Goal: Information Seeking & Learning: Learn about a topic

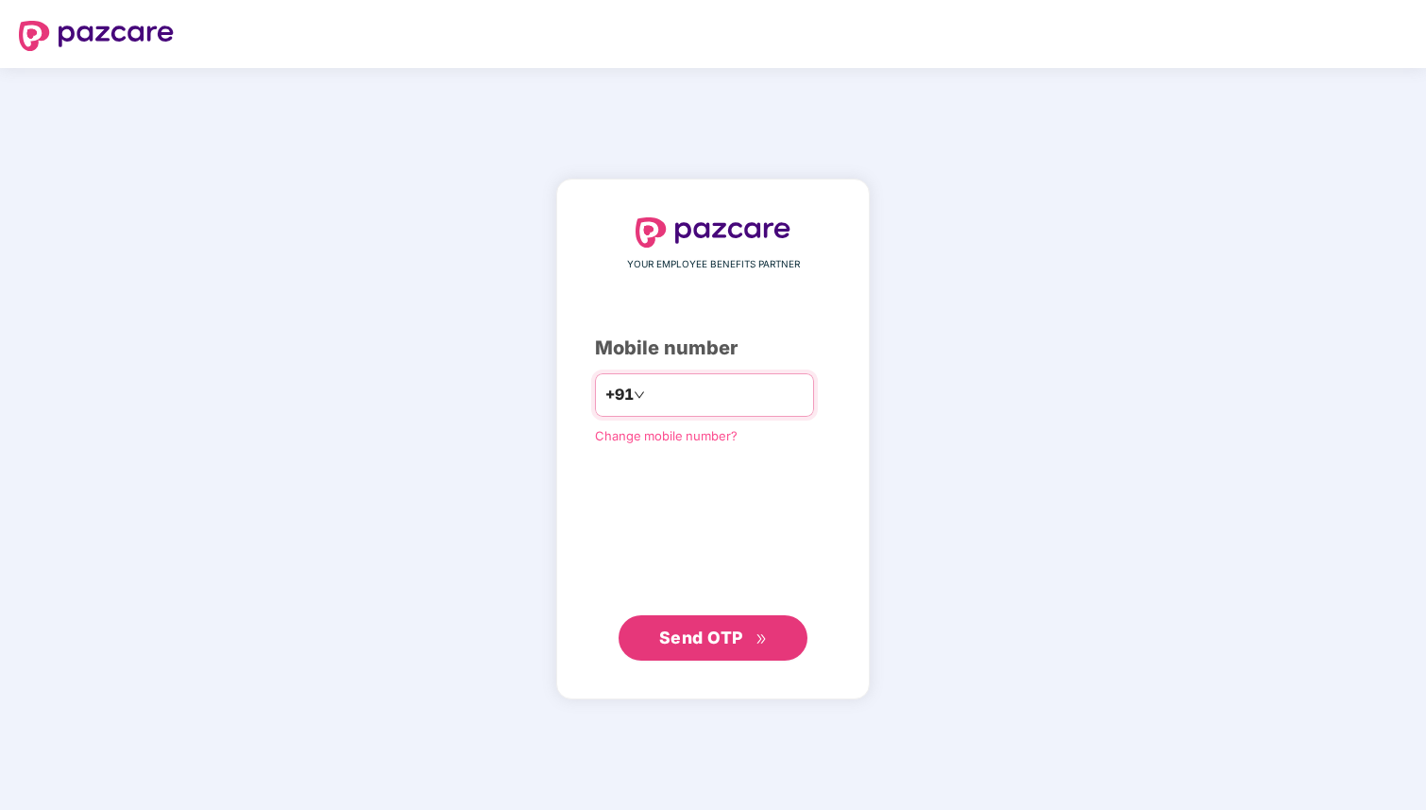
click at [665, 396] on input "number" at bounding box center [726, 395] width 155 height 30
type input "**********"
click at [748, 632] on span "Send OTP" at bounding box center [713, 637] width 109 height 26
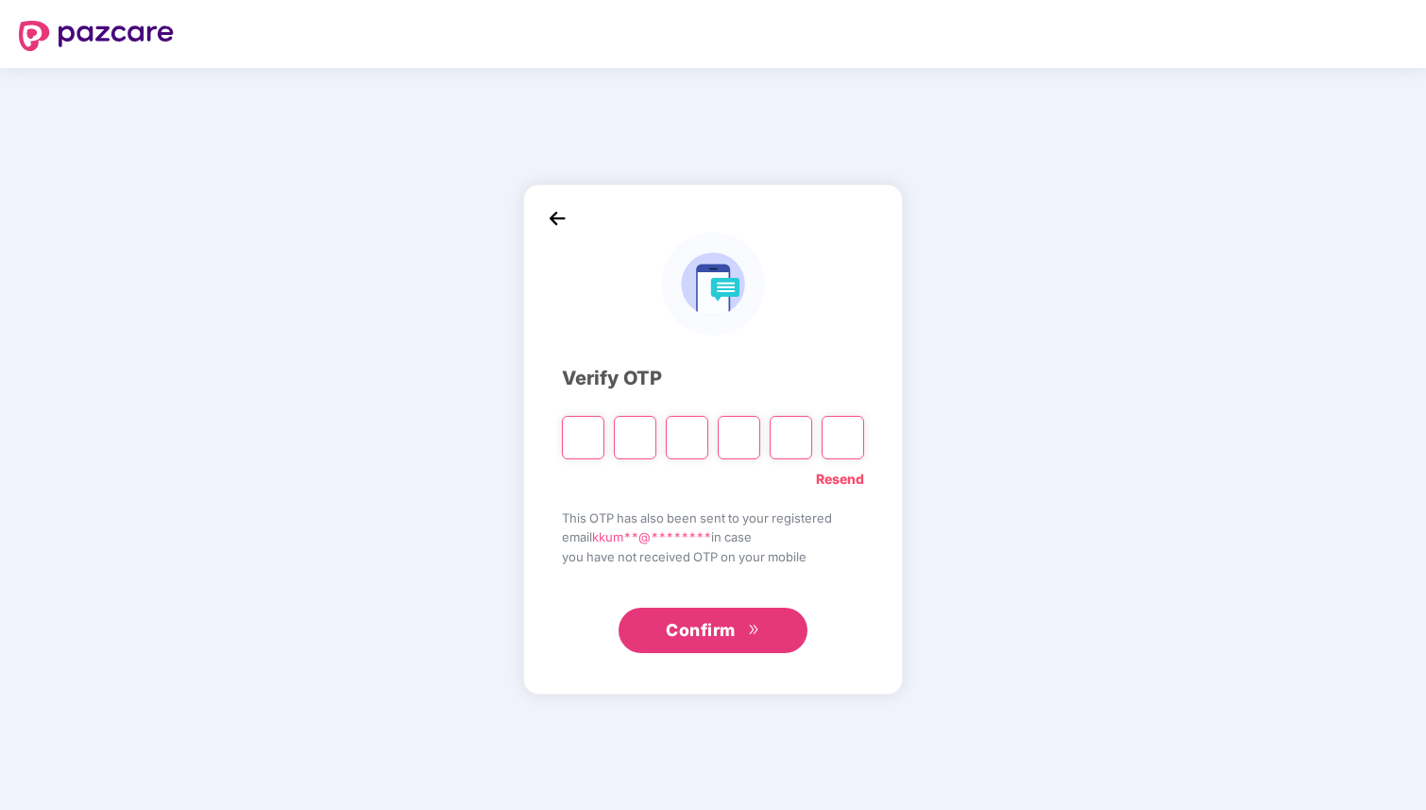
paste input "*"
type input "*"
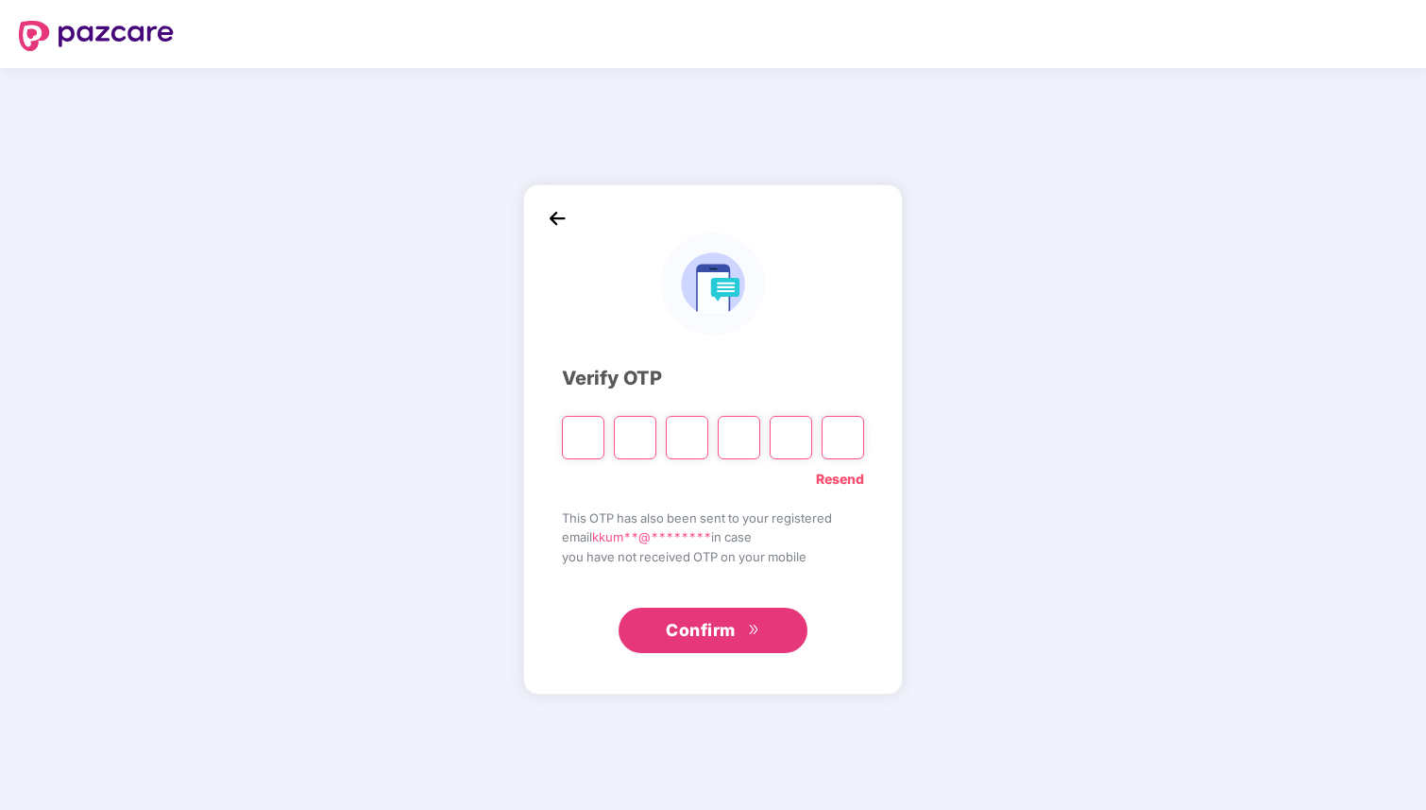
type input "*"
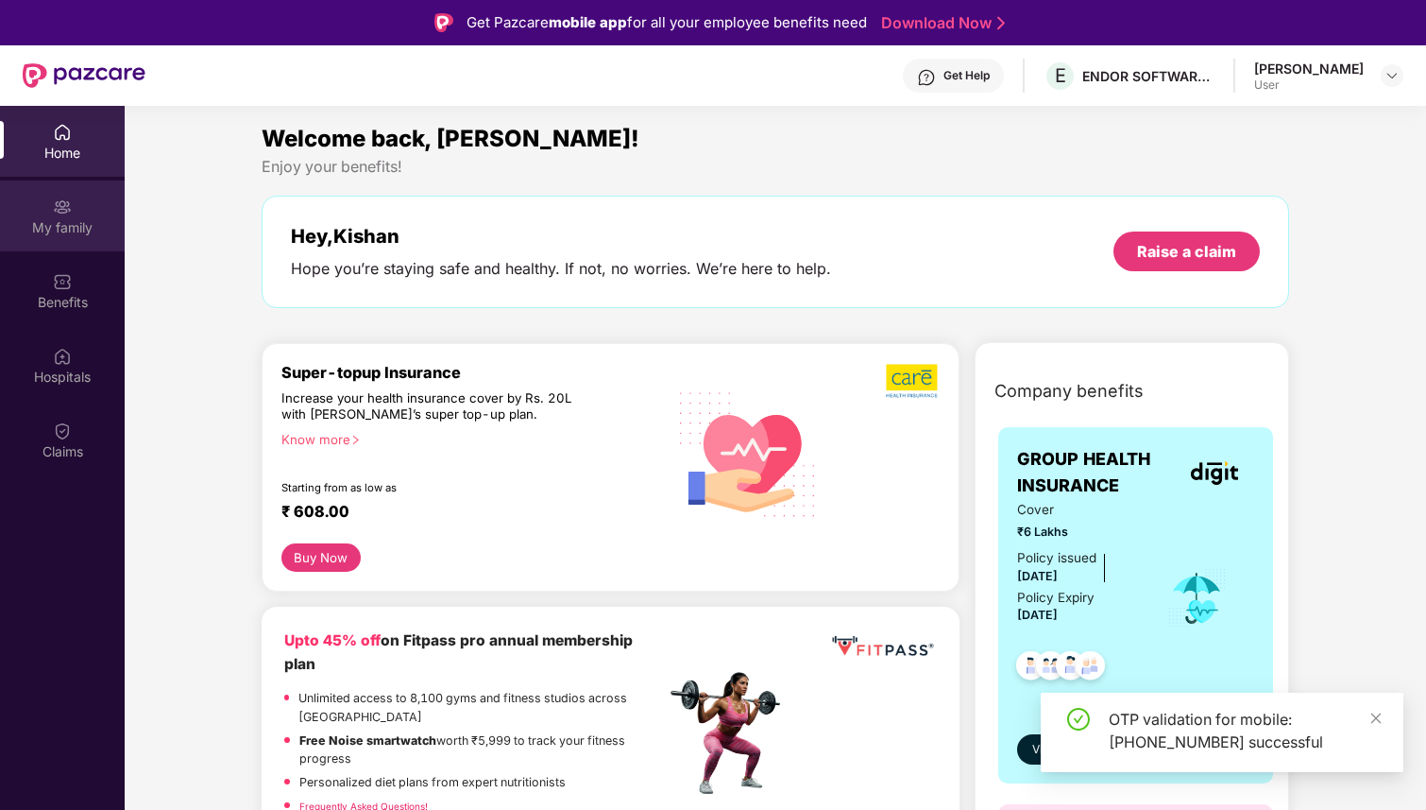
click at [63, 215] on img at bounding box center [62, 206] width 19 height 19
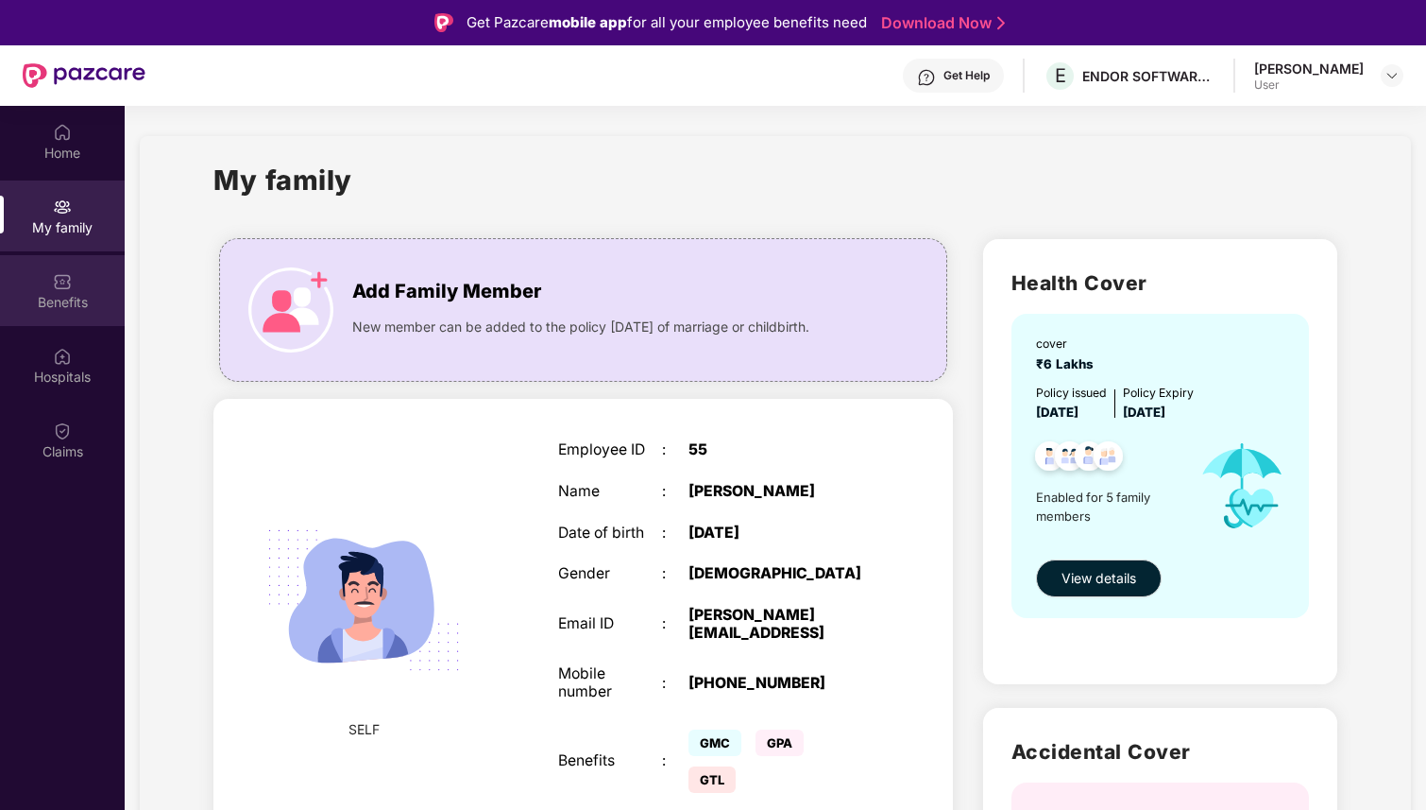
click at [70, 308] on div "Benefits" at bounding box center [62, 302] width 125 height 19
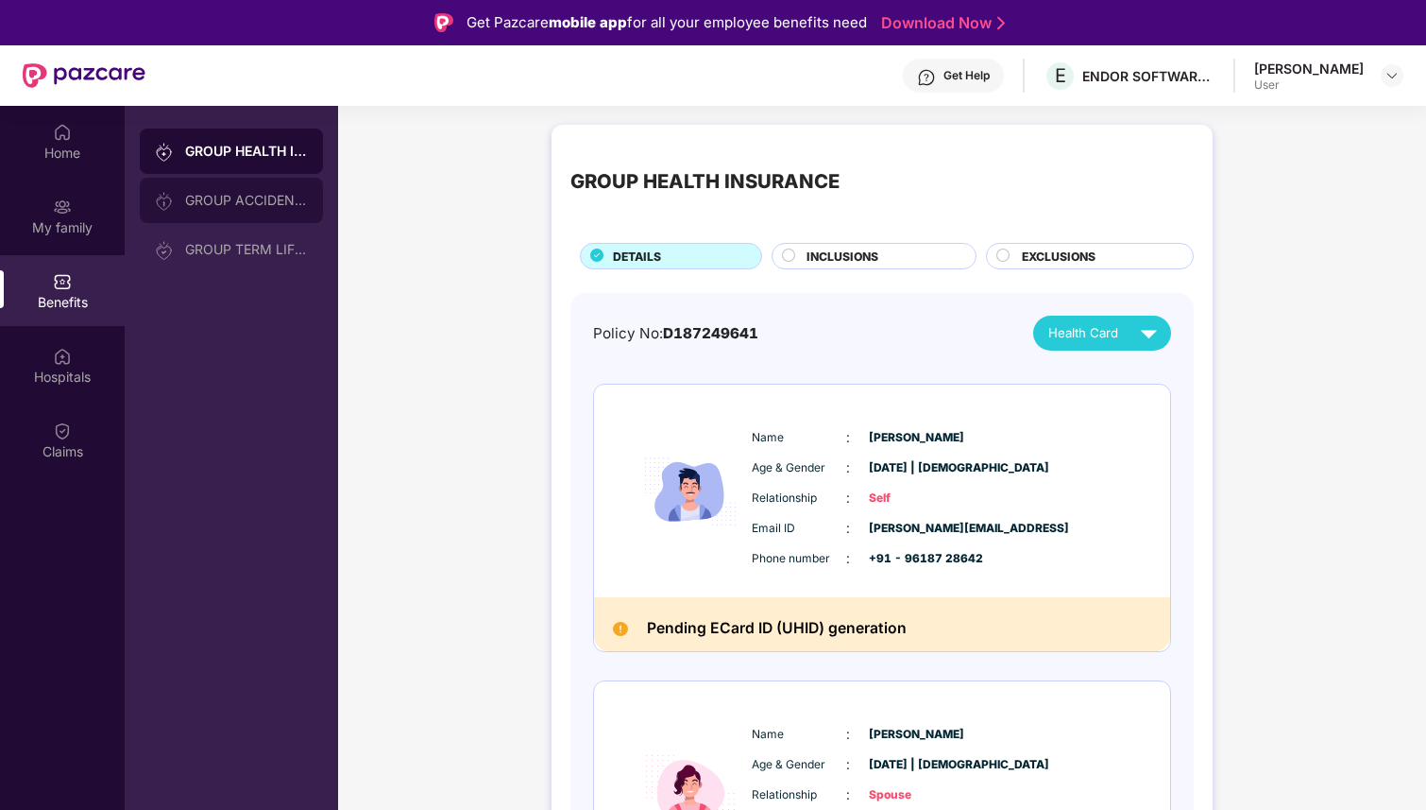
click at [242, 192] on div "GROUP ACCIDENTAL INSURANCE" at bounding box center [231, 200] width 183 height 45
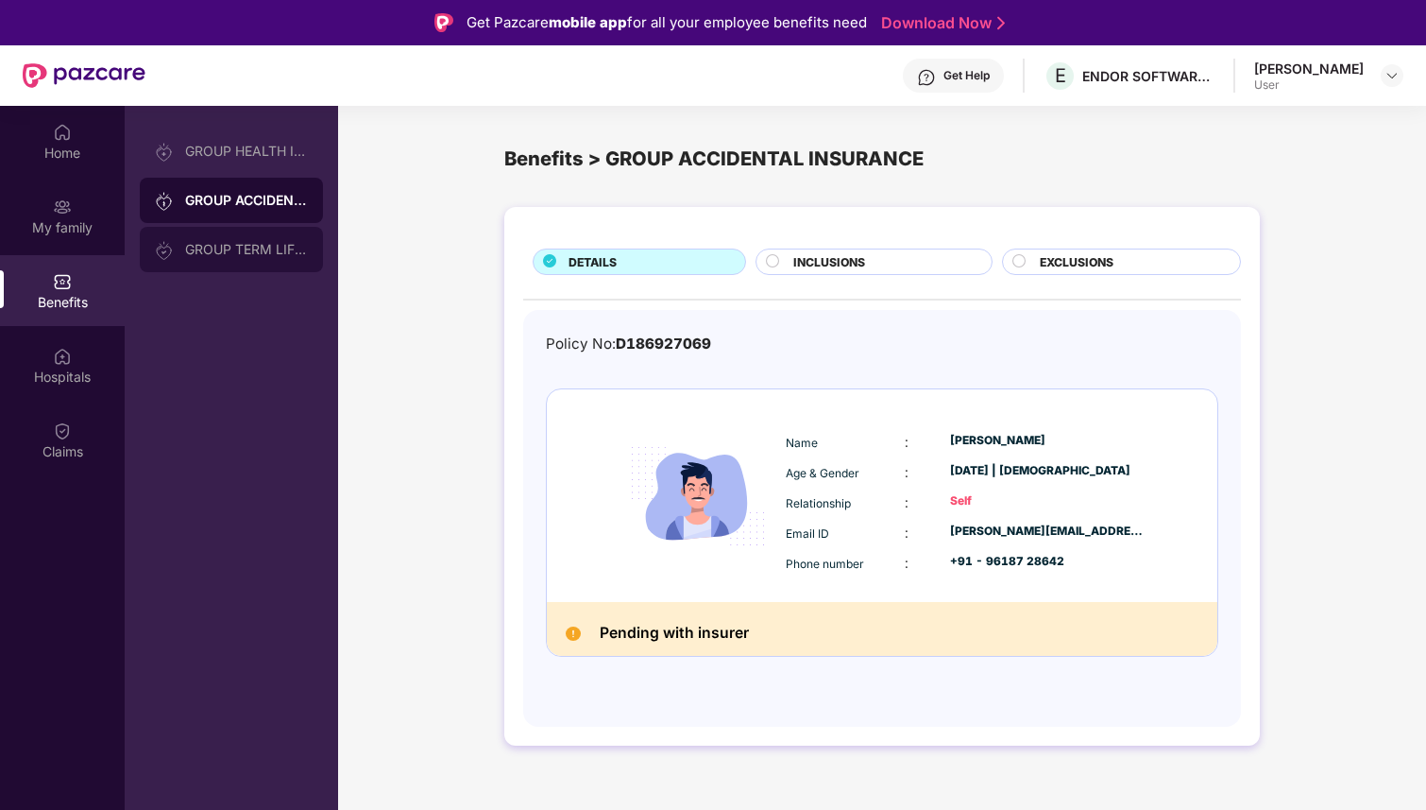
click at [242, 235] on div "GROUP TERM LIFE INSURANCE" at bounding box center [231, 249] width 183 height 45
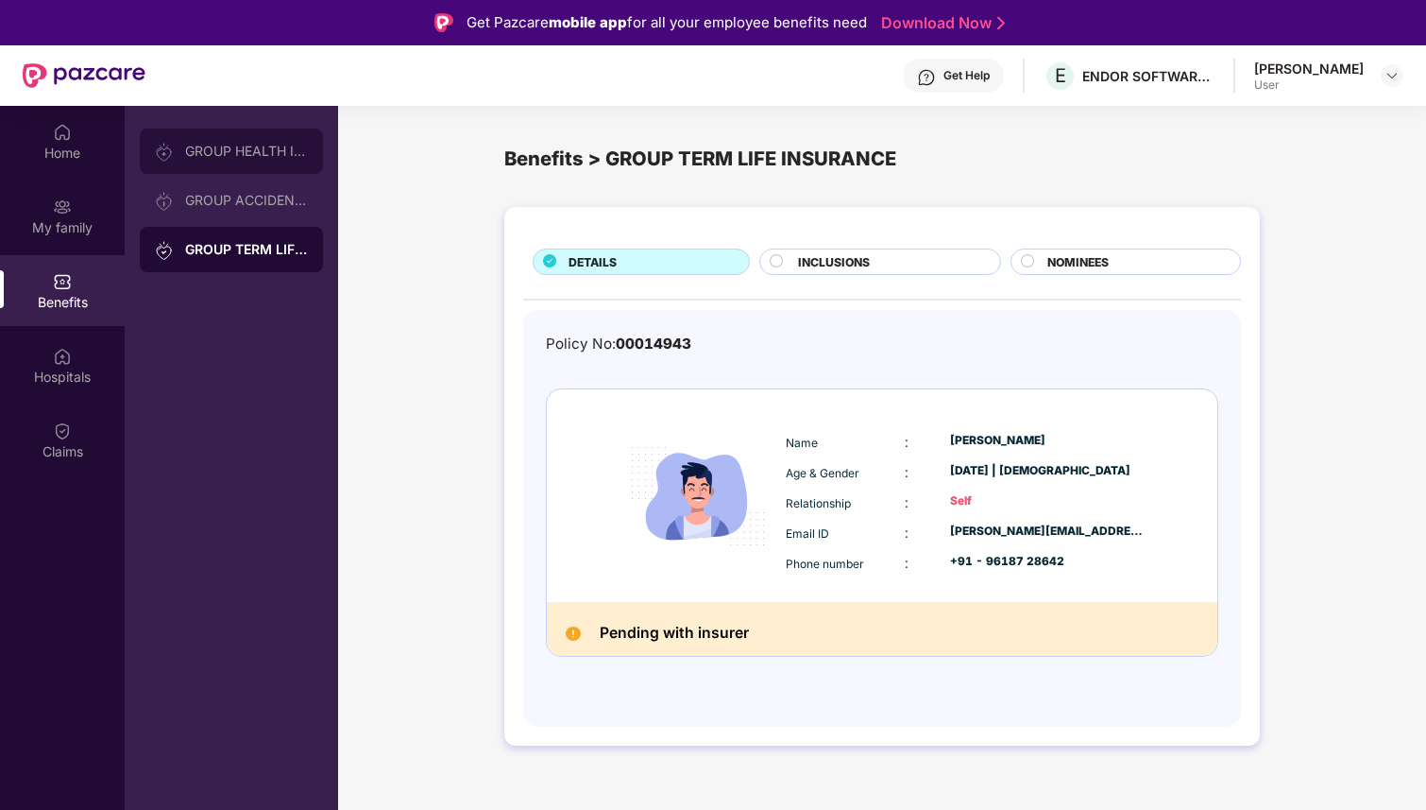
click at [236, 141] on div "GROUP HEALTH INSURANCE" at bounding box center [231, 150] width 183 height 45
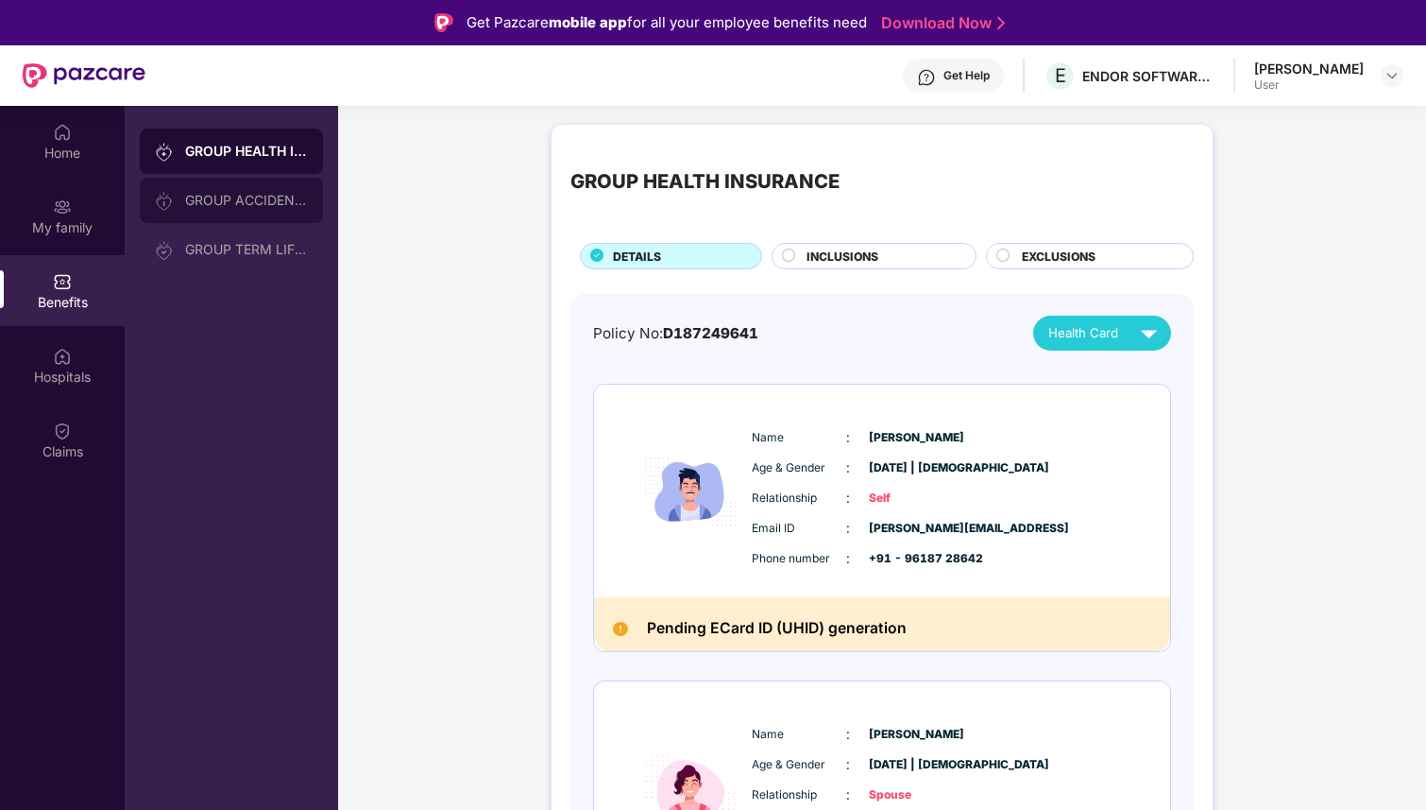
click at [207, 184] on div "GROUP ACCIDENTAL INSURANCE" at bounding box center [231, 200] width 183 height 45
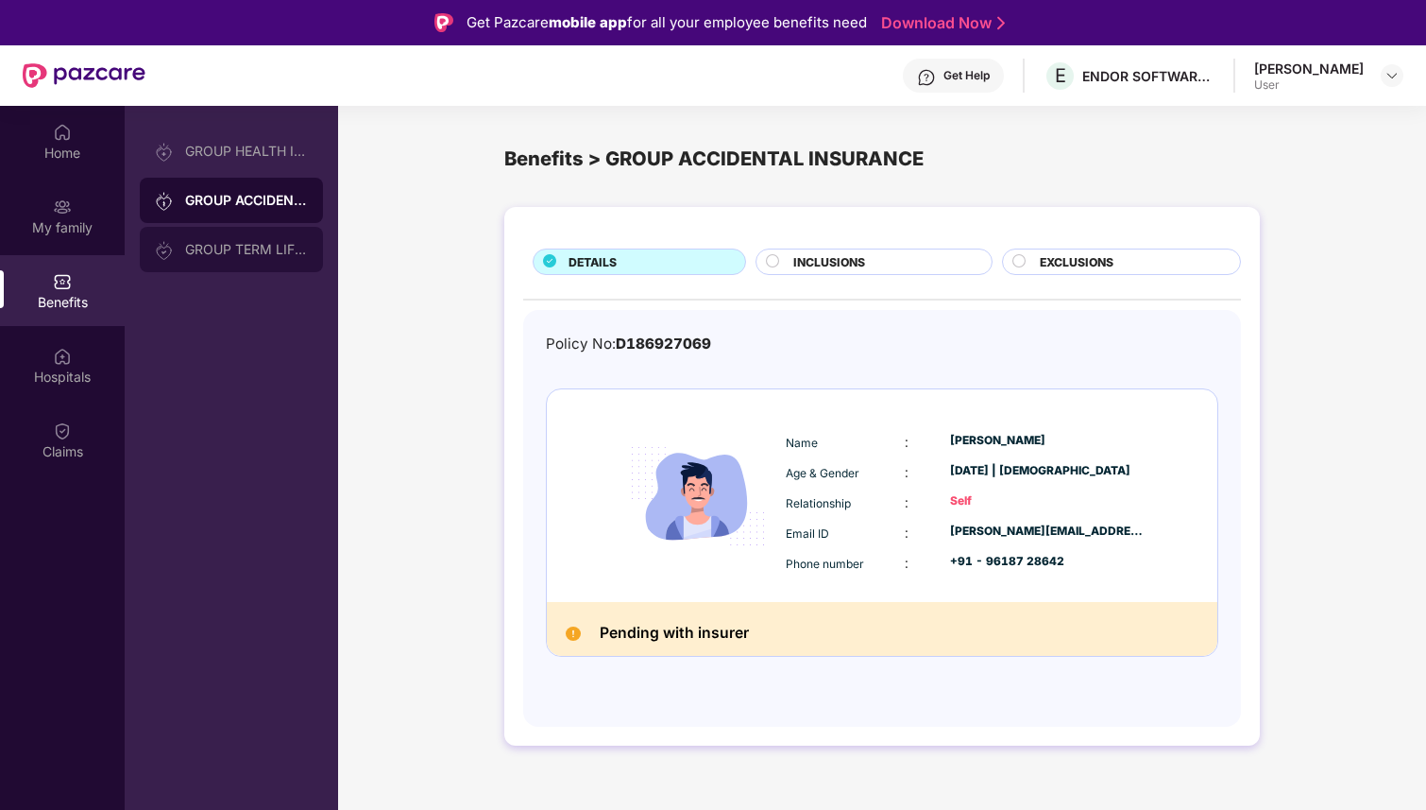
click at [209, 249] on div "GROUP TERM LIFE INSURANCE" at bounding box center [246, 249] width 123 height 15
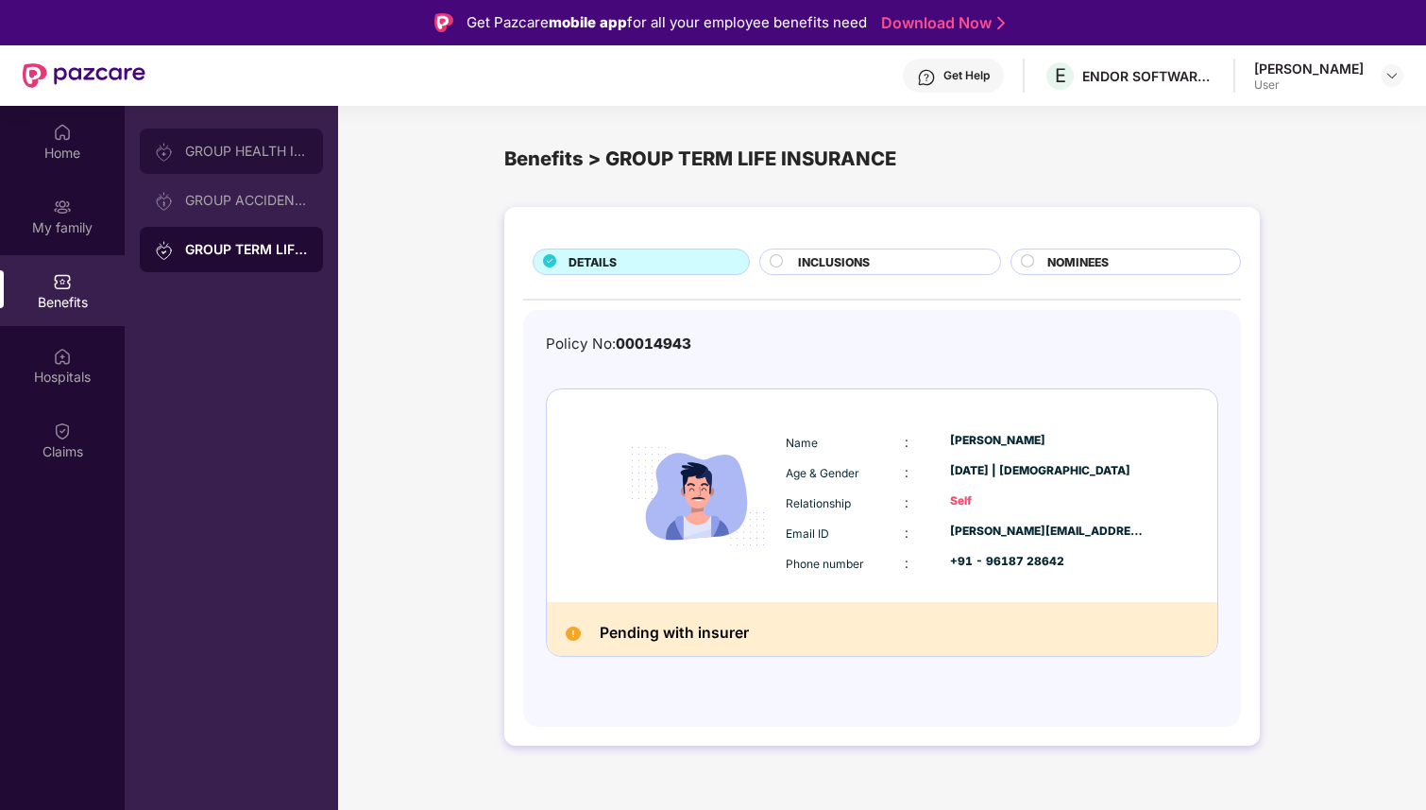
click at [211, 142] on div "GROUP HEALTH INSURANCE" at bounding box center [231, 150] width 183 height 45
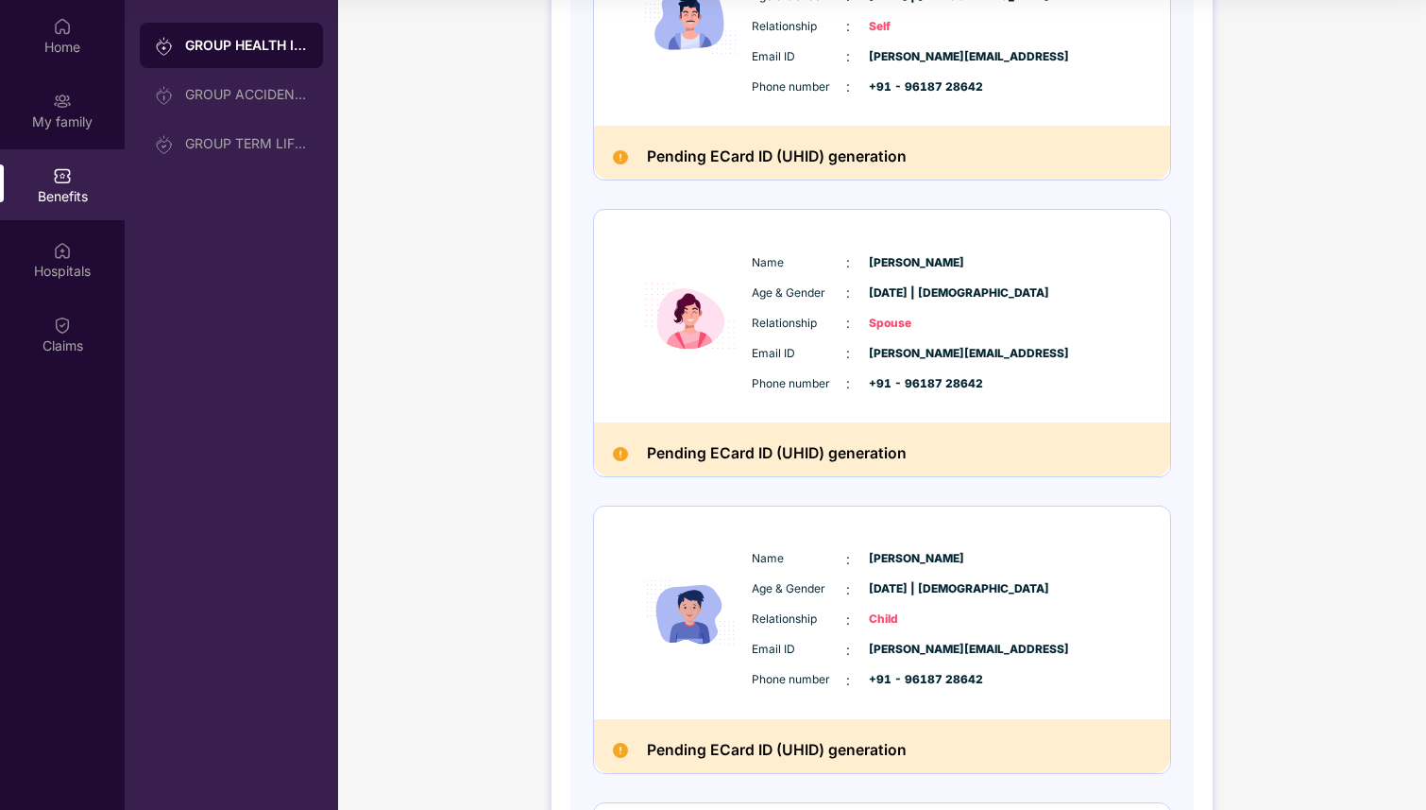
scroll to position [299, 0]
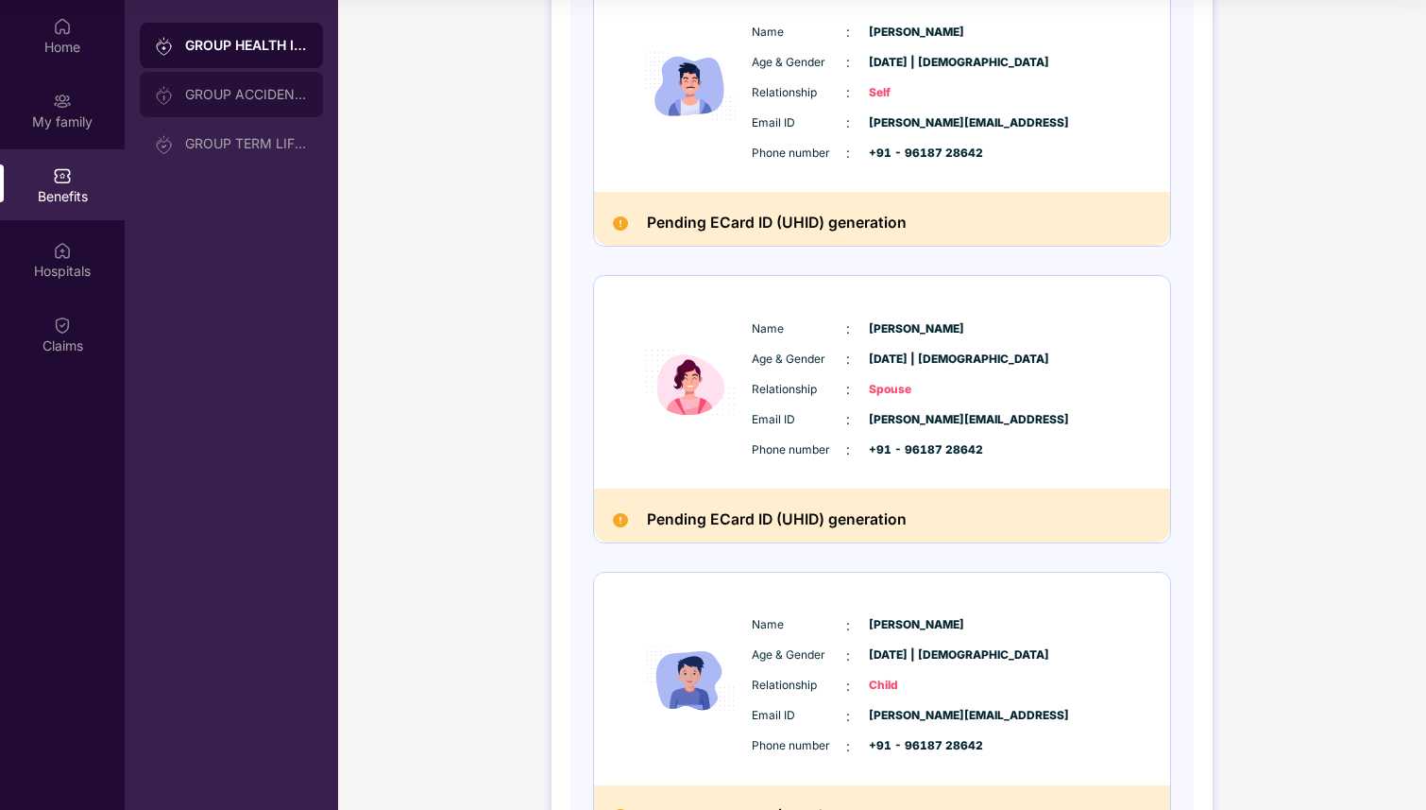
click at [230, 97] on div "GROUP ACCIDENTAL INSURANCE" at bounding box center [246, 94] width 123 height 15
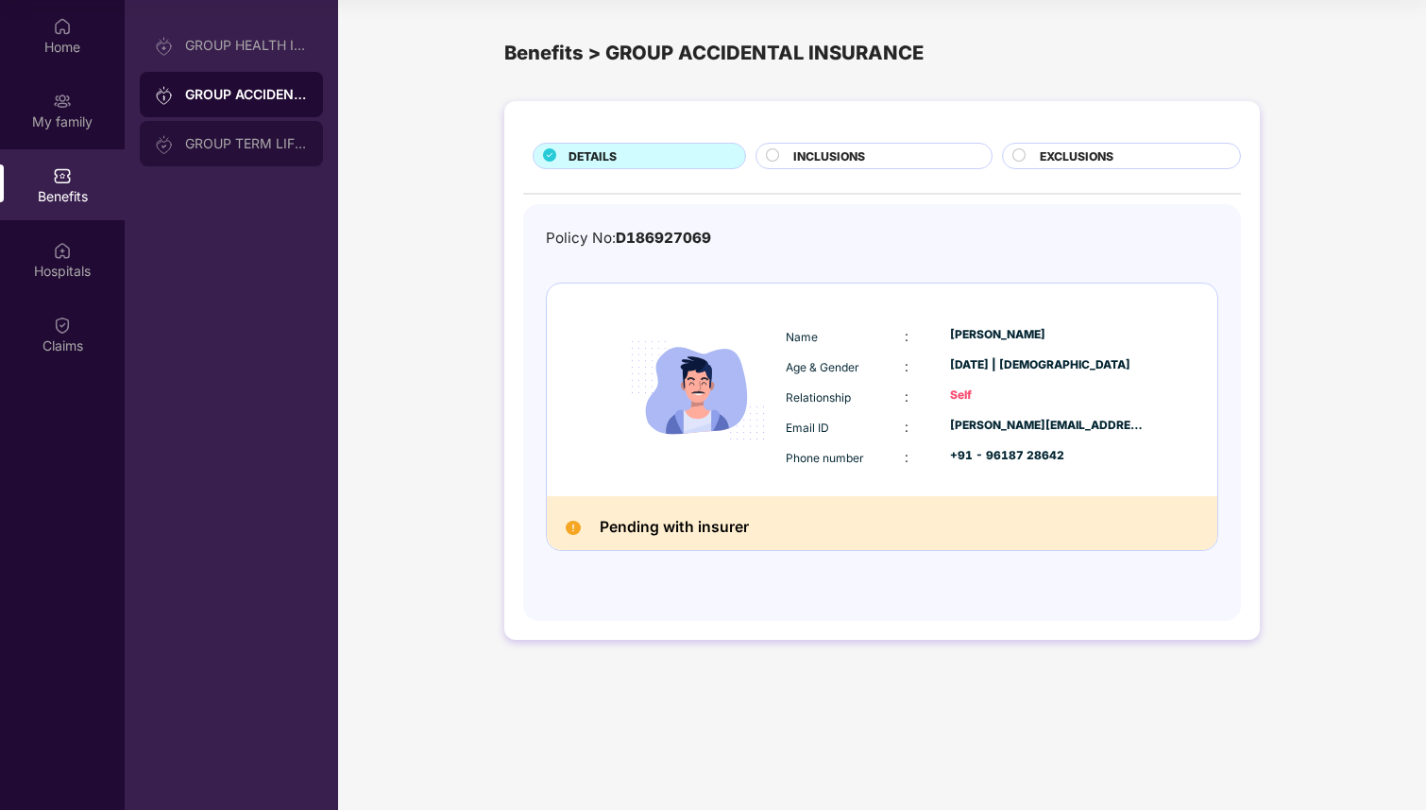
click at [243, 155] on div "GROUP TERM LIFE INSURANCE" at bounding box center [231, 143] width 183 height 45
click at [689, 525] on h2 "Pending with insurer" at bounding box center [674, 528] width 149 height 26
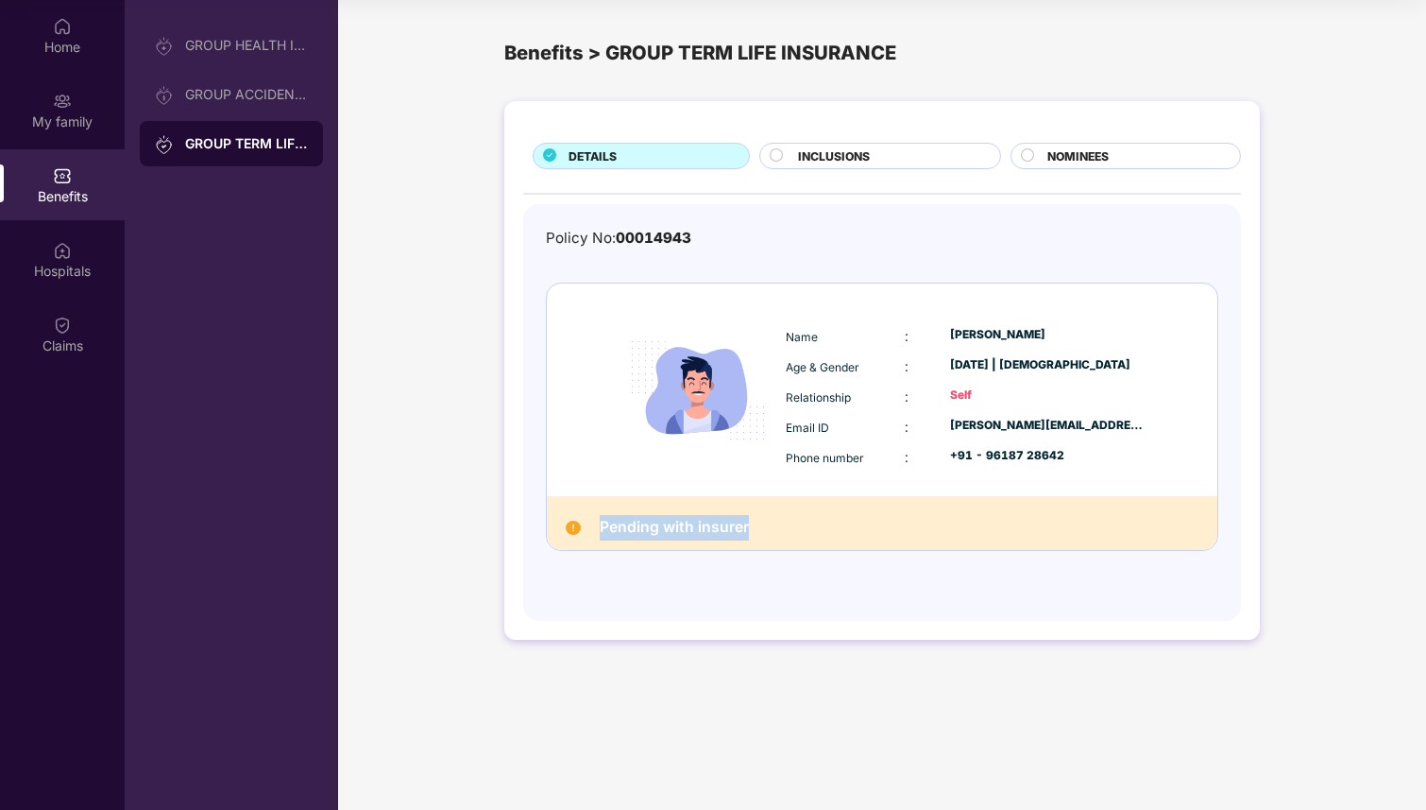
click at [689, 525] on h2 "Pending with insurer" at bounding box center [674, 528] width 149 height 26
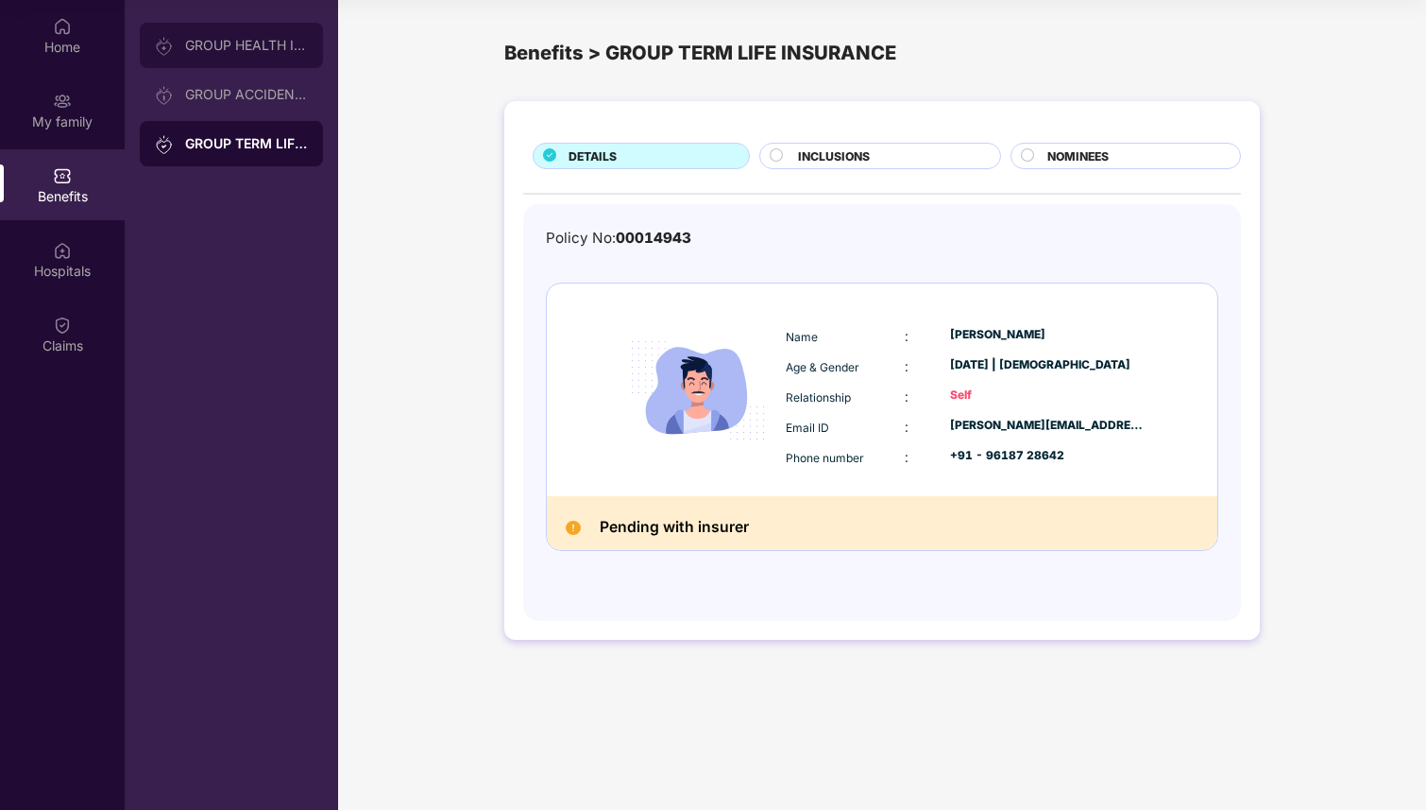
click at [254, 54] on div "GROUP HEALTH INSURANCE" at bounding box center [231, 45] width 183 height 45
